Goal: Obtain resource: Download file/media

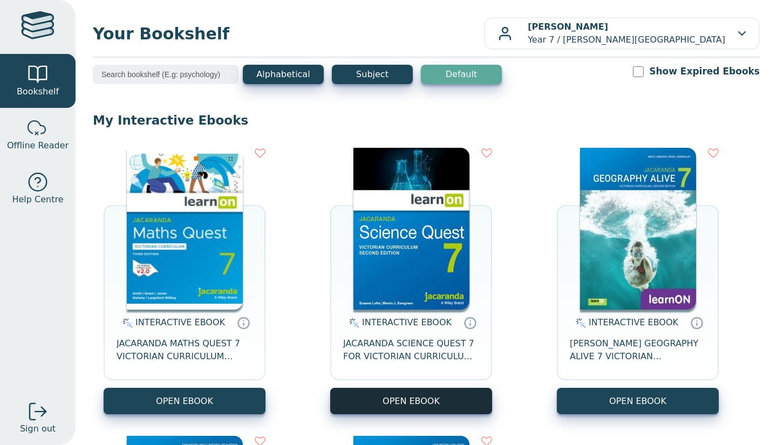
click at [421, 392] on button "OPEN EBOOK" at bounding box center [411, 401] width 162 height 26
click at [403, 399] on button "OPEN EBOOK" at bounding box center [411, 401] width 162 height 26
click at [393, 187] on img at bounding box center [411, 229] width 116 height 162
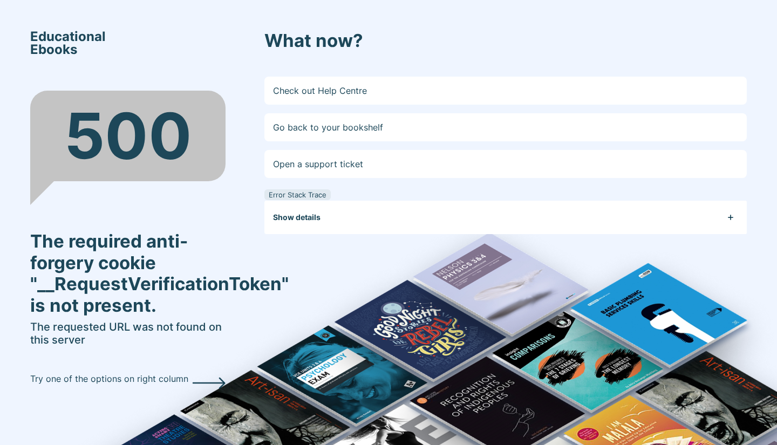
click at [439, 222] on button "Show details" at bounding box center [510, 217] width 474 height 33
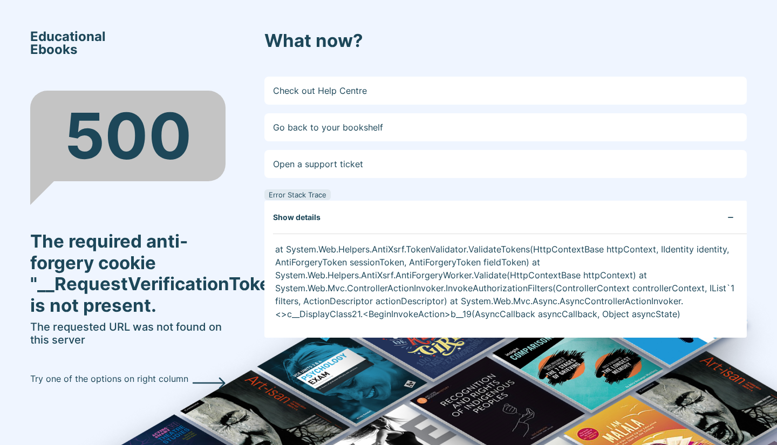
drag, startPoint x: 439, startPoint y: 222, endPoint x: 358, endPoint y: 235, distance: 81.4
click at [358, 235] on div "at System.Web.Helpers.AntiXsrf.TokenValidator.ValidateTokens(HttpContextBase ht…" at bounding box center [505, 286] width 482 height 104
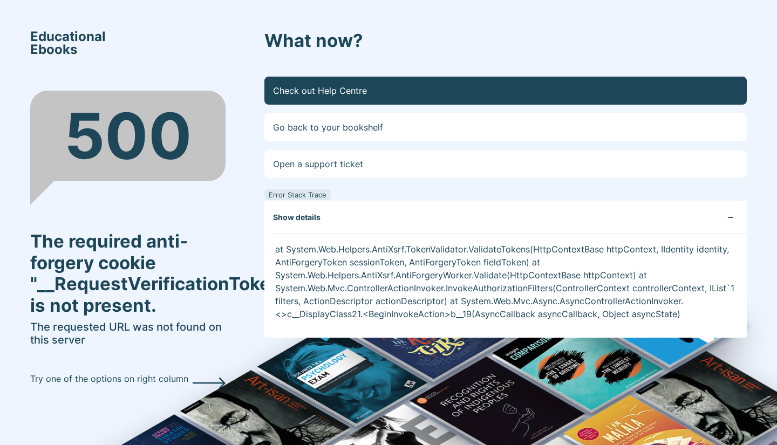
click at [388, 78] on link "Check out Help Centre" at bounding box center [505, 91] width 482 height 28
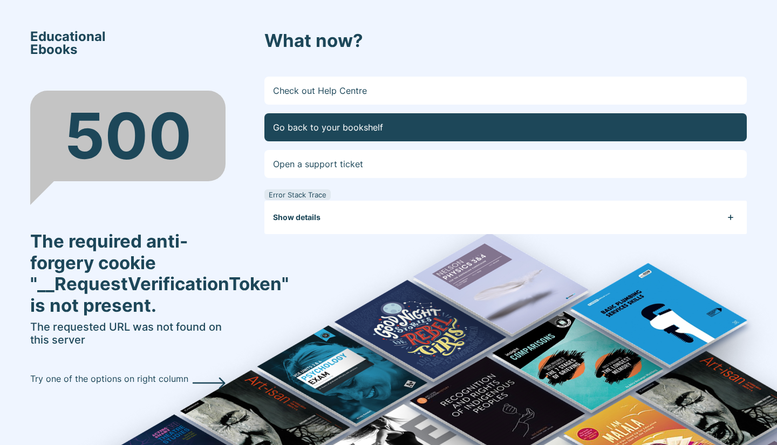
click at [372, 132] on link "Go back to your bookshelf" at bounding box center [505, 127] width 482 height 28
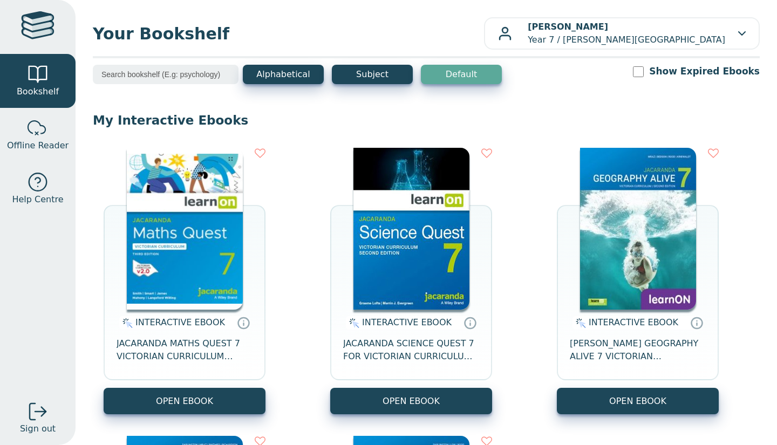
click at [387, 221] on img at bounding box center [411, 229] width 116 height 162
